Goal: Find specific page/section: Find specific page/section

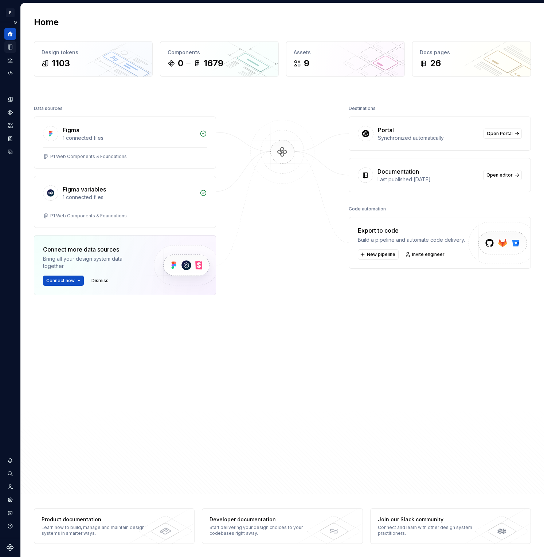
click at [13, 48] on div "Documentation" at bounding box center [10, 47] width 12 height 12
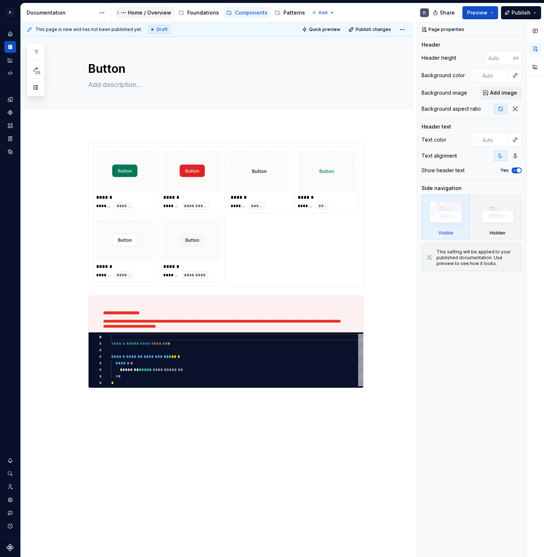
click at [145, 12] on div "Home / Overview" at bounding box center [149, 12] width 43 height 7
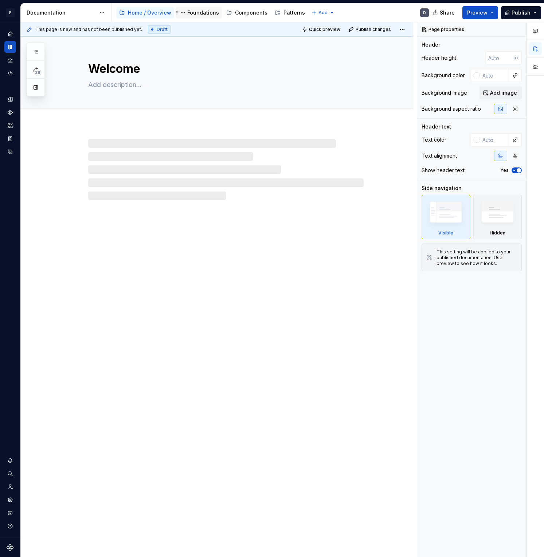
click at [200, 15] on div "Foundations" at bounding box center [203, 12] width 32 height 7
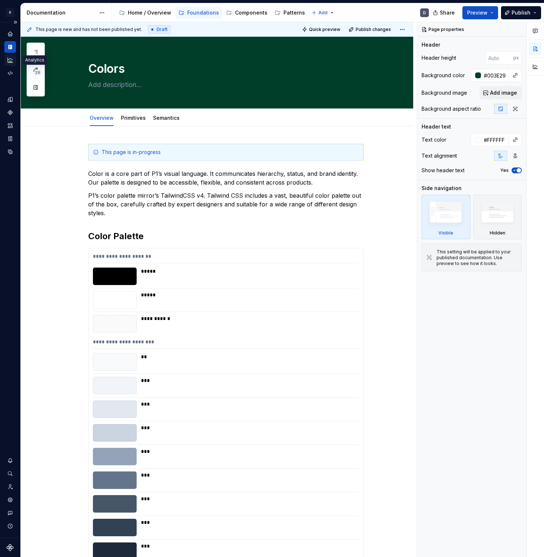
type textarea "*"
click at [8, 58] on icon "Analytics" at bounding box center [10, 60] width 7 height 7
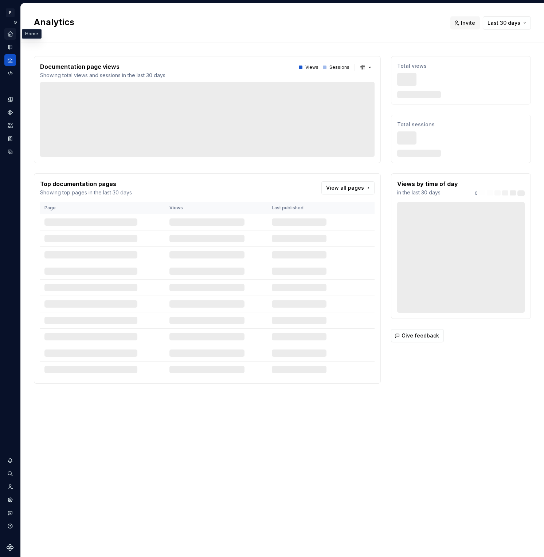
click at [9, 37] on icon "Home" at bounding box center [10, 34] width 7 height 7
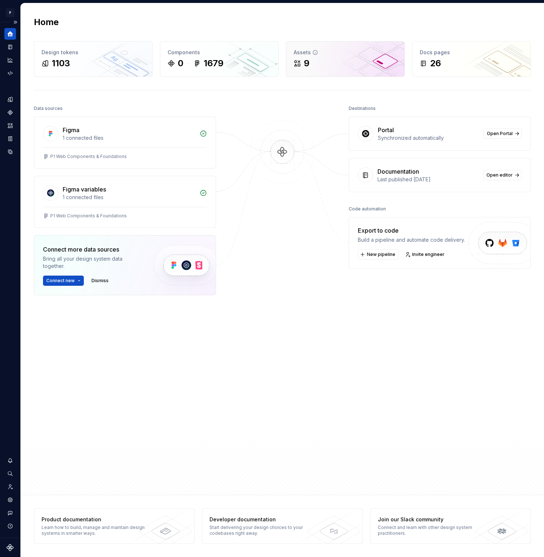
click at [290, 54] on div "Assets 9" at bounding box center [345, 59] width 118 height 35
click at [405, 140] on div "Synchronized automatically" at bounding box center [428, 137] width 101 height 7
